Goal: Transaction & Acquisition: Purchase product/service

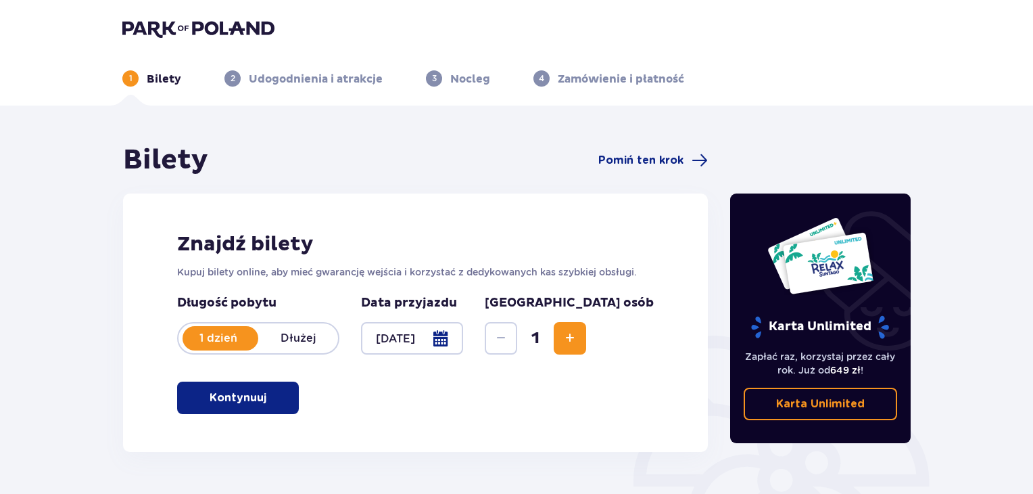
scroll to position [68, 0]
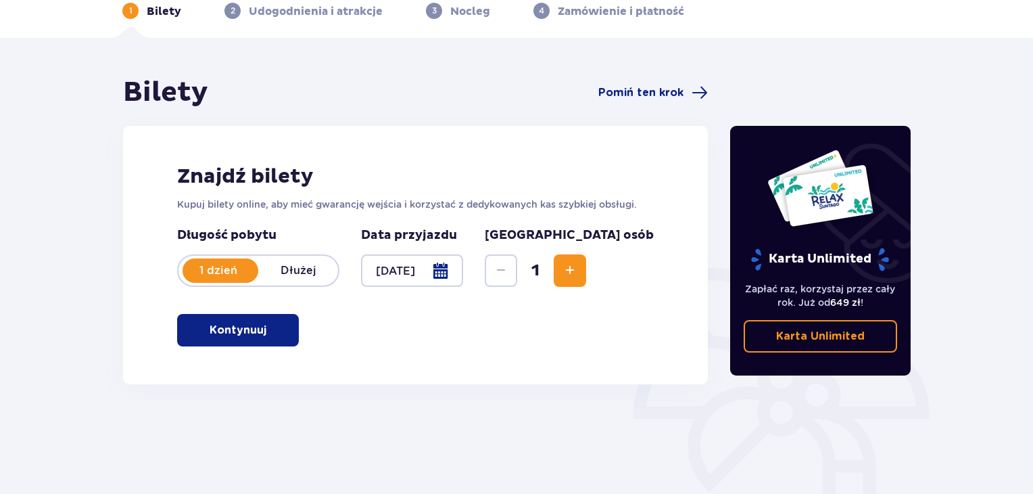
click at [463, 271] on div at bounding box center [412, 270] width 102 height 32
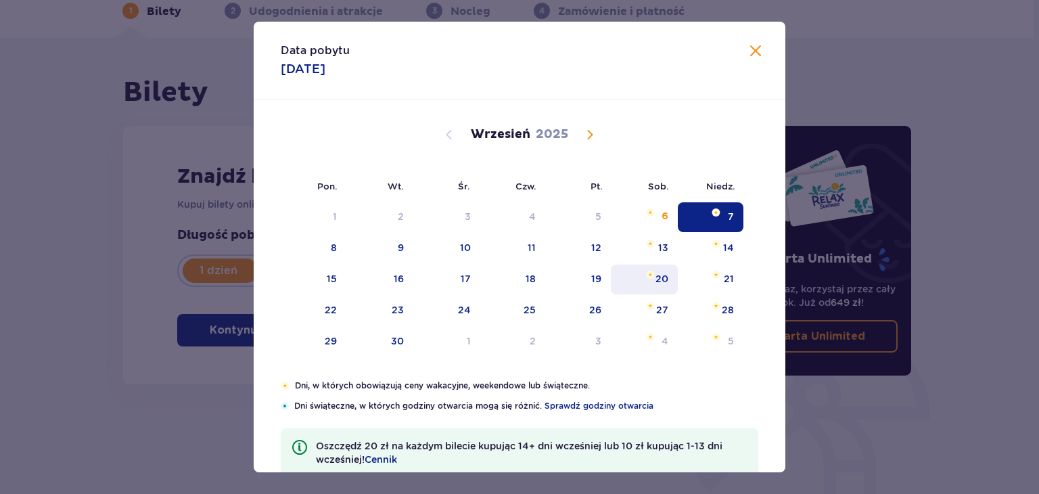
click at [644, 277] on div "20" at bounding box center [644, 279] width 67 height 30
click at [646, 274] on img "sobota, 20 września 2025" at bounding box center [650, 274] width 9 height 8
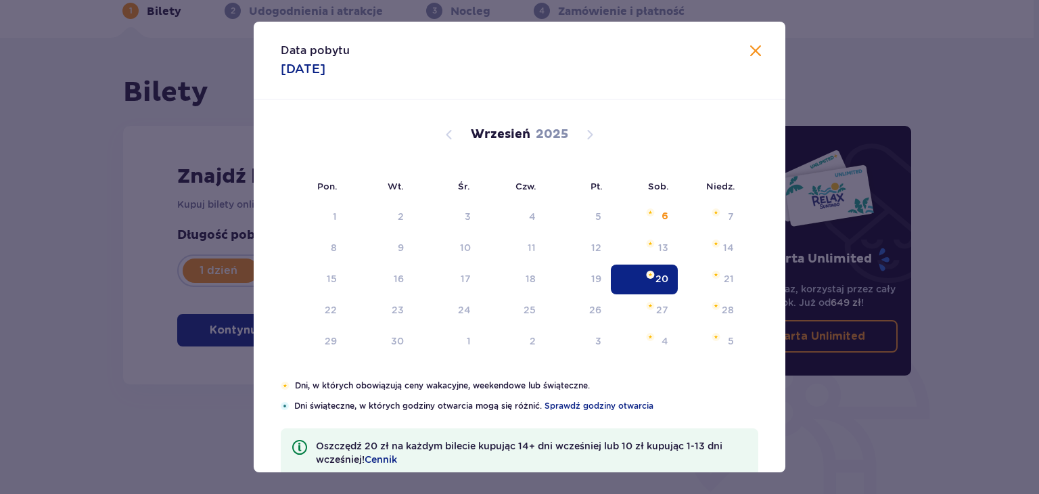
type input "[DATE]"
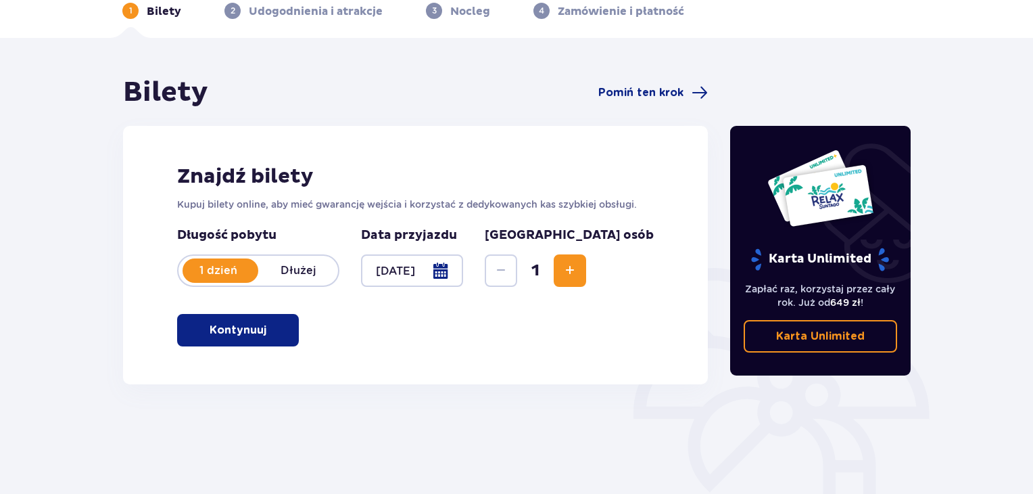
click at [248, 330] on p "Kontynuuj" at bounding box center [238, 330] width 57 height 15
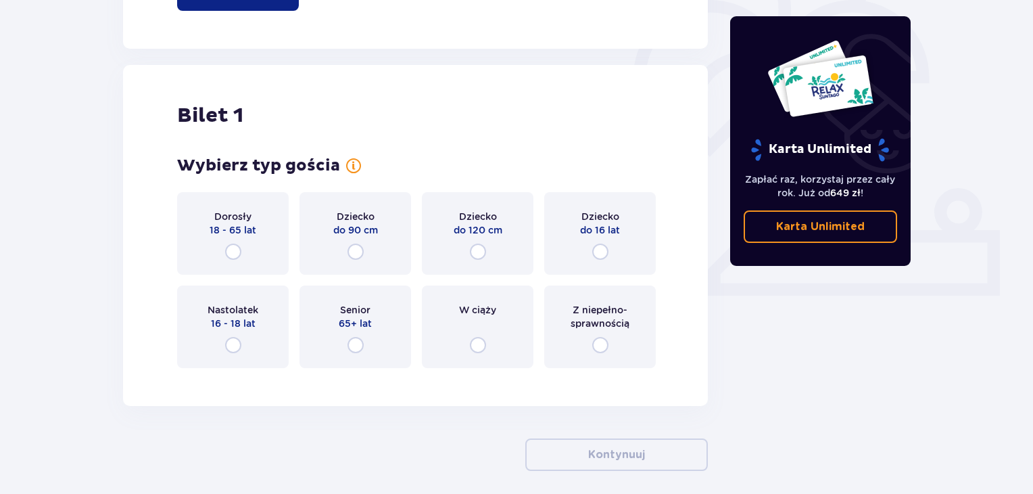
scroll to position [452, 0]
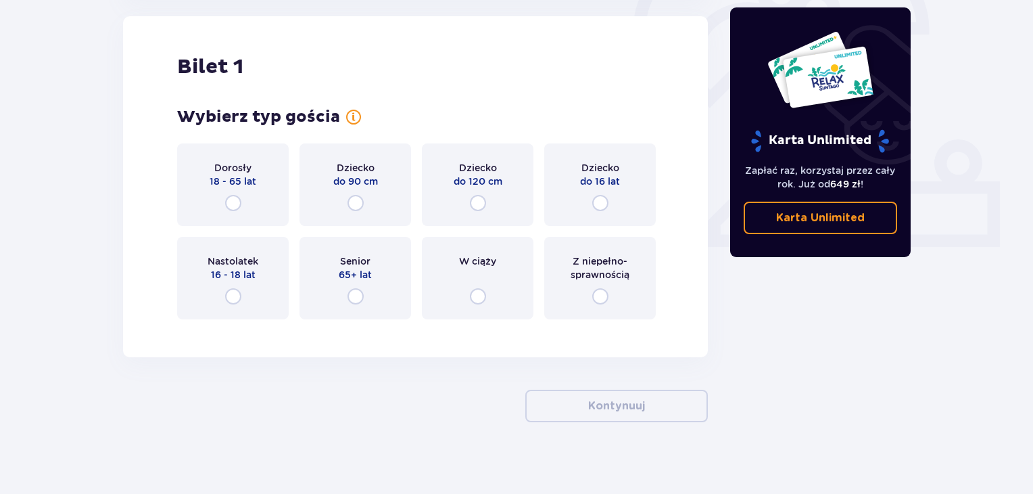
click at [252, 183] on p "18 - 65 lat" at bounding box center [233, 181] width 47 height 14
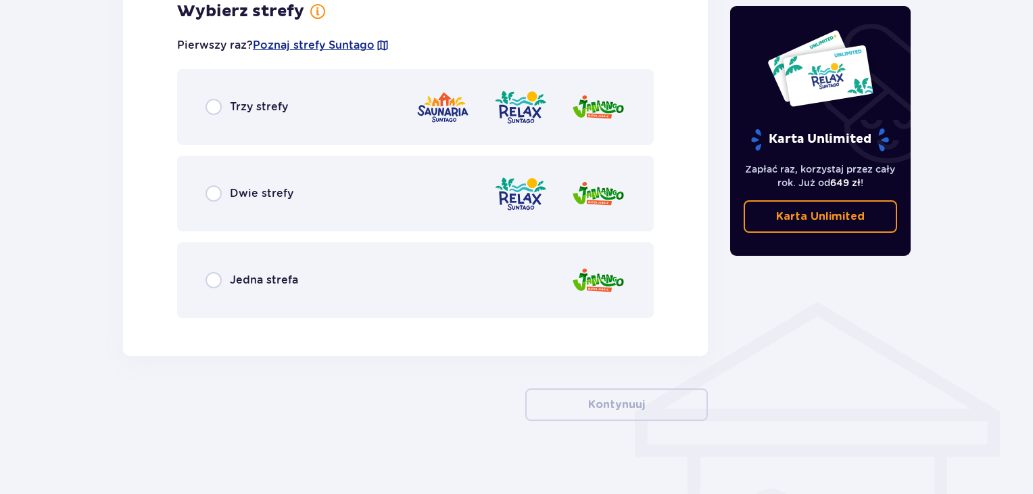
scroll to position [805, 0]
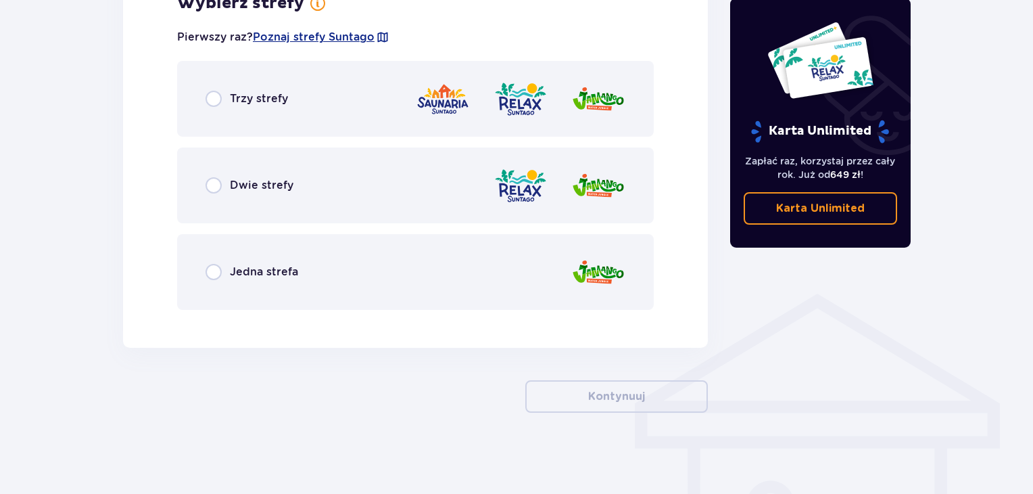
drag, startPoint x: 834, startPoint y: 174, endPoint x: 852, endPoint y: 167, distance: 18.8
click at [852, 167] on p "Zapłać raz, korzystaj przez cały rok. Już od 649 zł !" at bounding box center [821, 167] width 154 height 27
click at [533, 285] on div "Jedna strefa" at bounding box center [415, 272] width 477 height 76
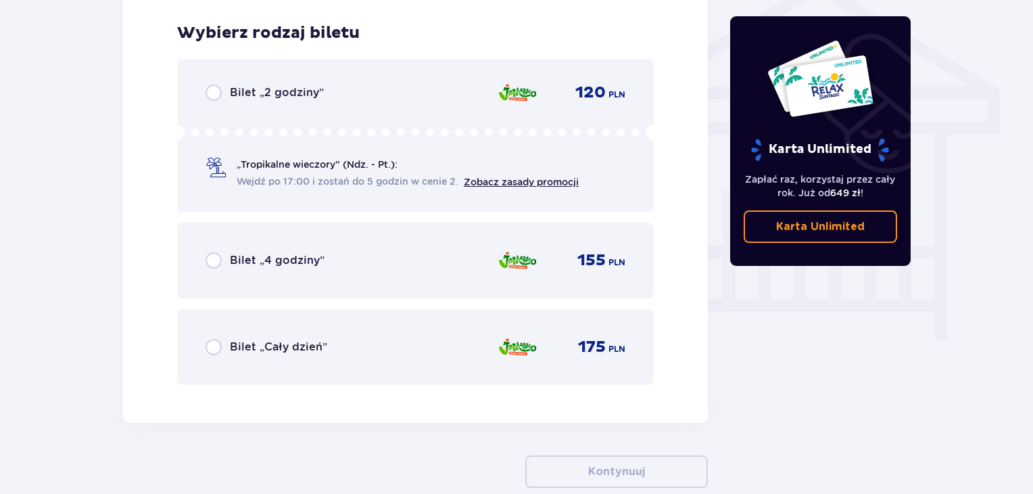
scroll to position [1125, 0]
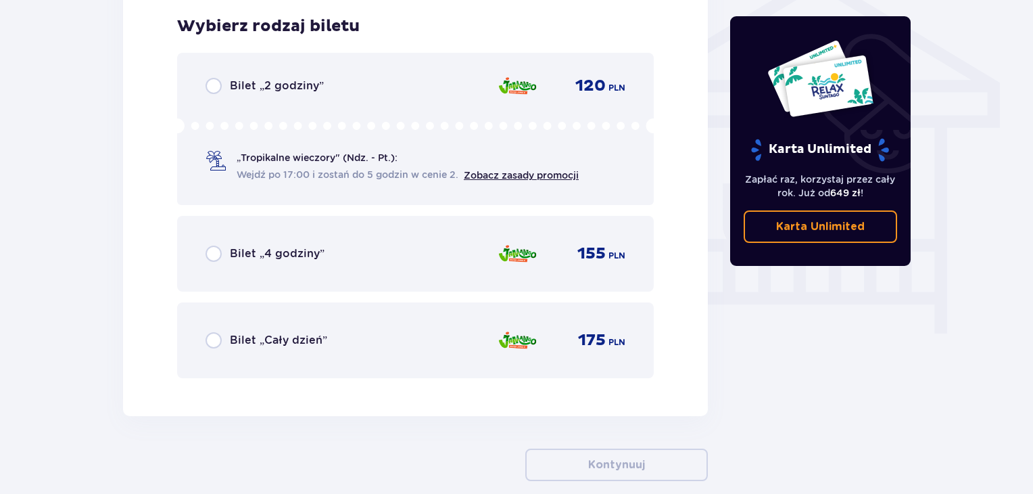
click at [418, 169] on span "Wejdź po 17:00 i zostań do 5 godzin w cenie 2." at bounding box center [348, 175] width 222 height 14
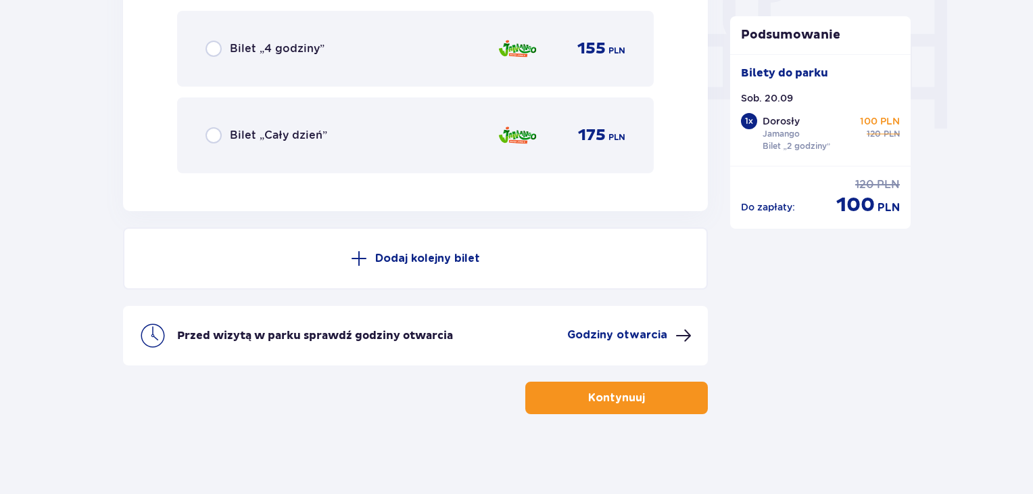
scroll to position [1331, 0]
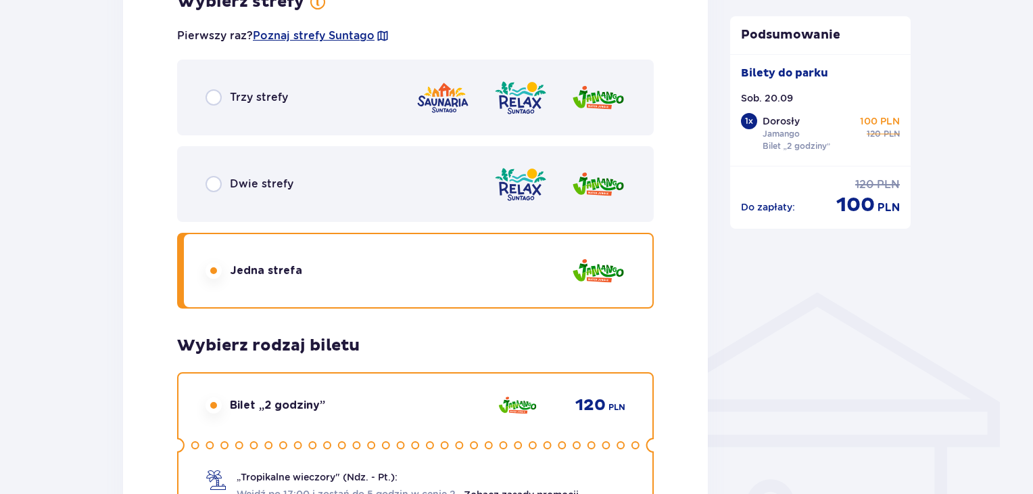
scroll to position [790, 0]
